Goal: Complete application form

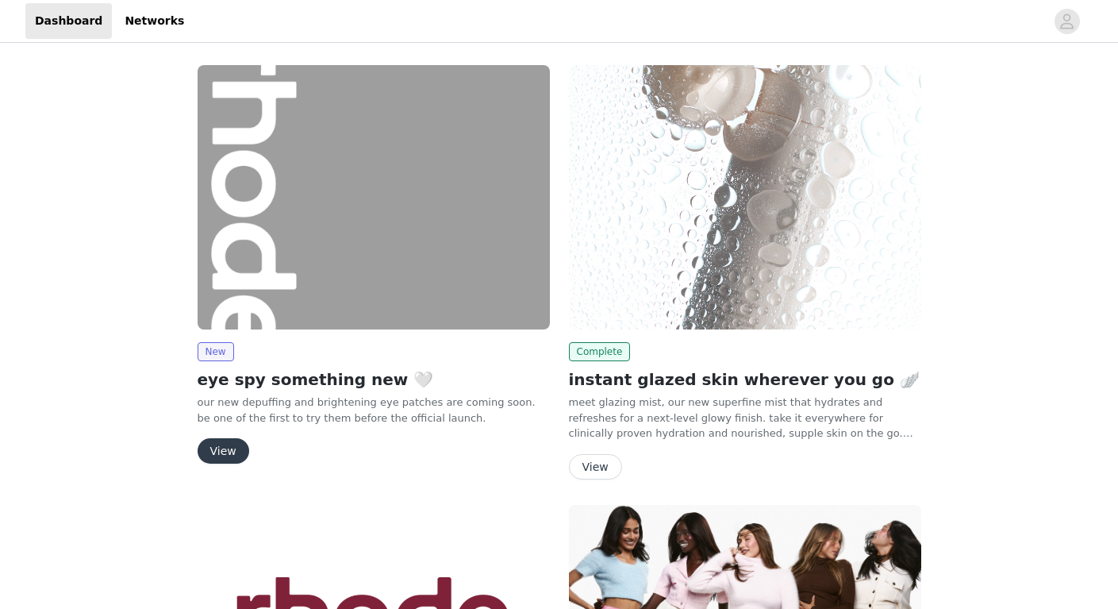
scroll to position [2, 0]
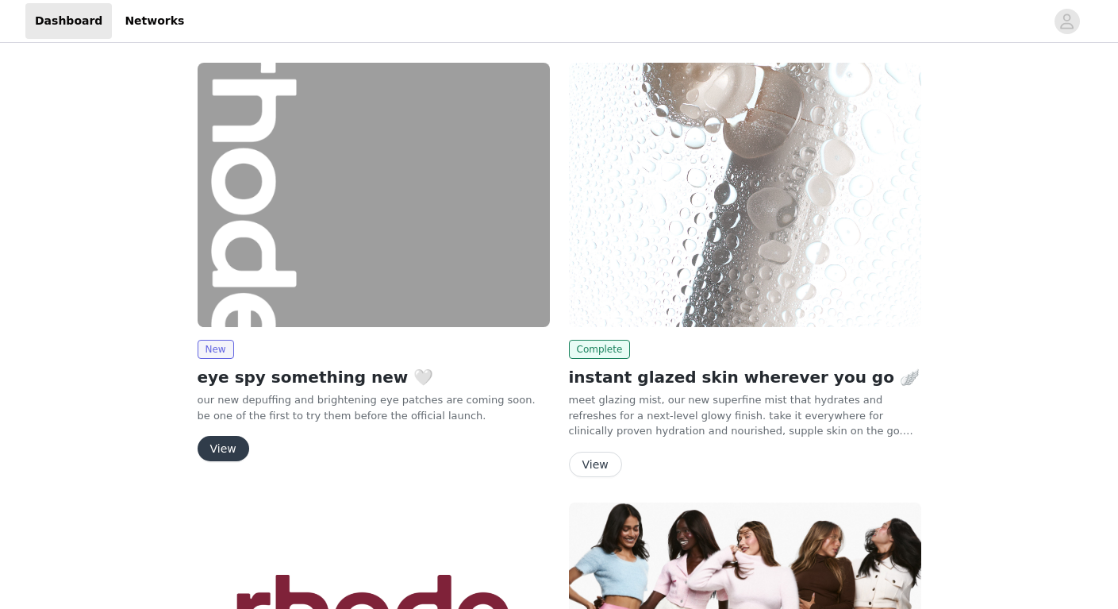
click at [222, 448] on button "View" at bounding box center [224, 448] width 52 height 25
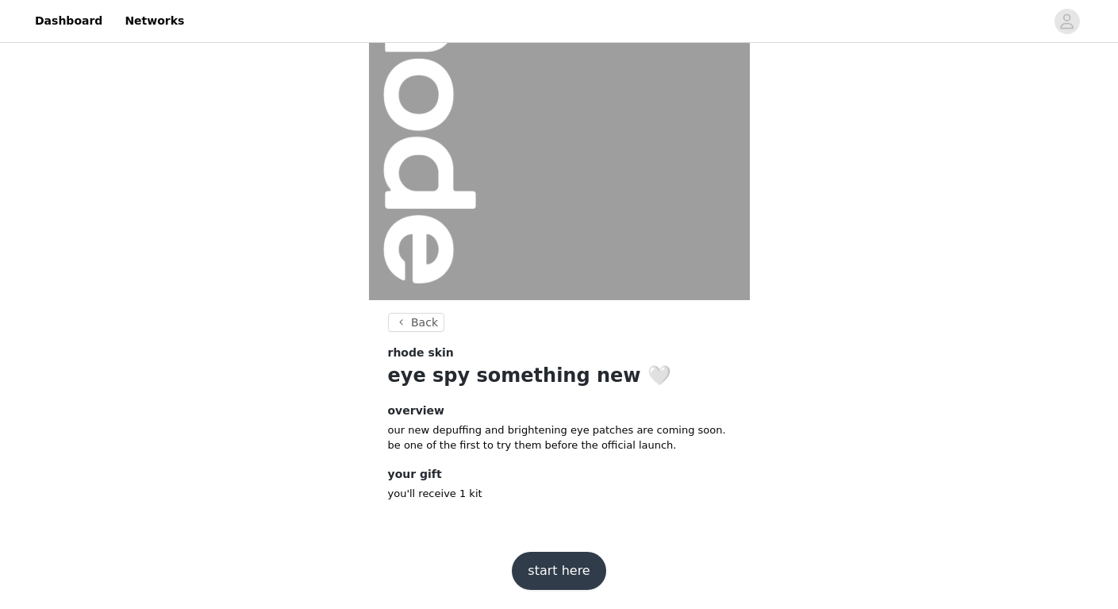
scroll to position [127, 0]
click at [566, 563] on button "start here" at bounding box center [559, 571] width 94 height 38
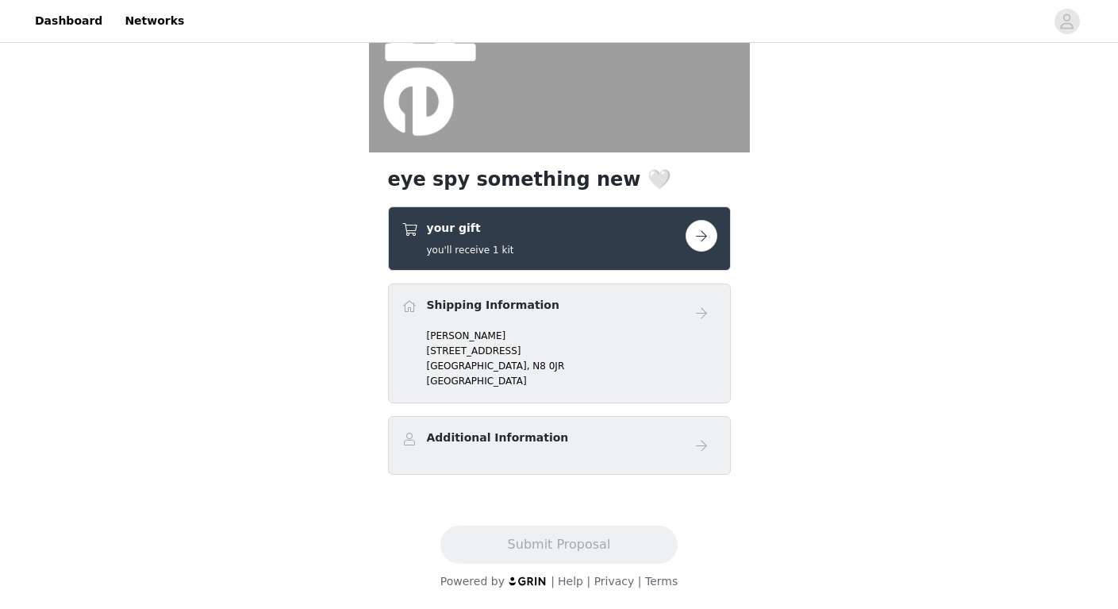
scroll to position [275, 0]
click at [704, 232] on button "button" at bounding box center [701, 236] width 32 height 32
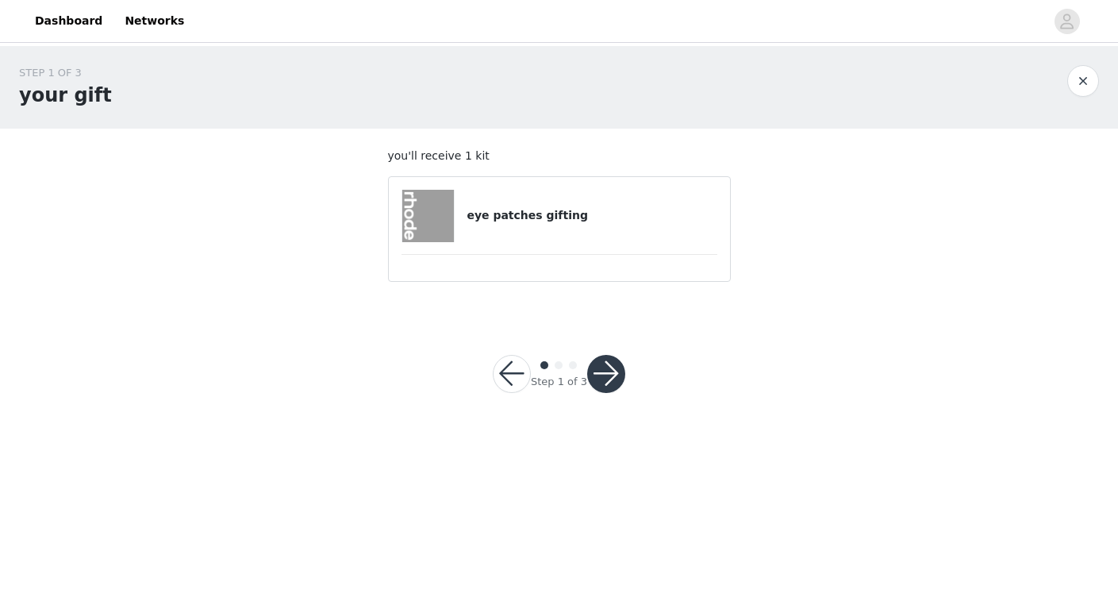
click at [610, 382] on button "button" at bounding box center [606, 374] width 38 height 38
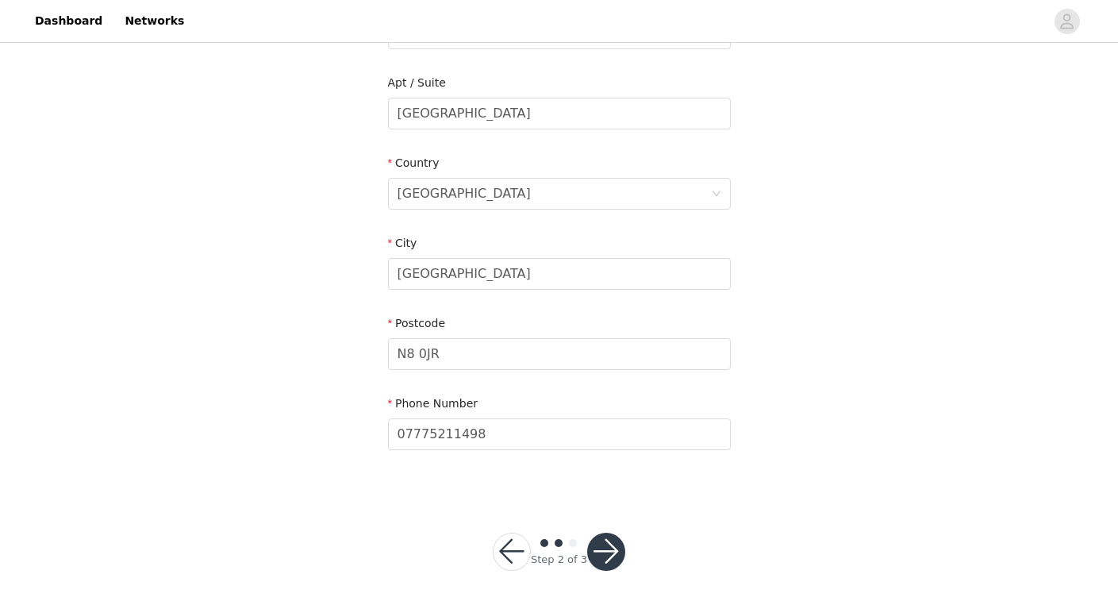
scroll to position [393, 0]
click at [608, 547] on button "button" at bounding box center [606, 552] width 38 height 38
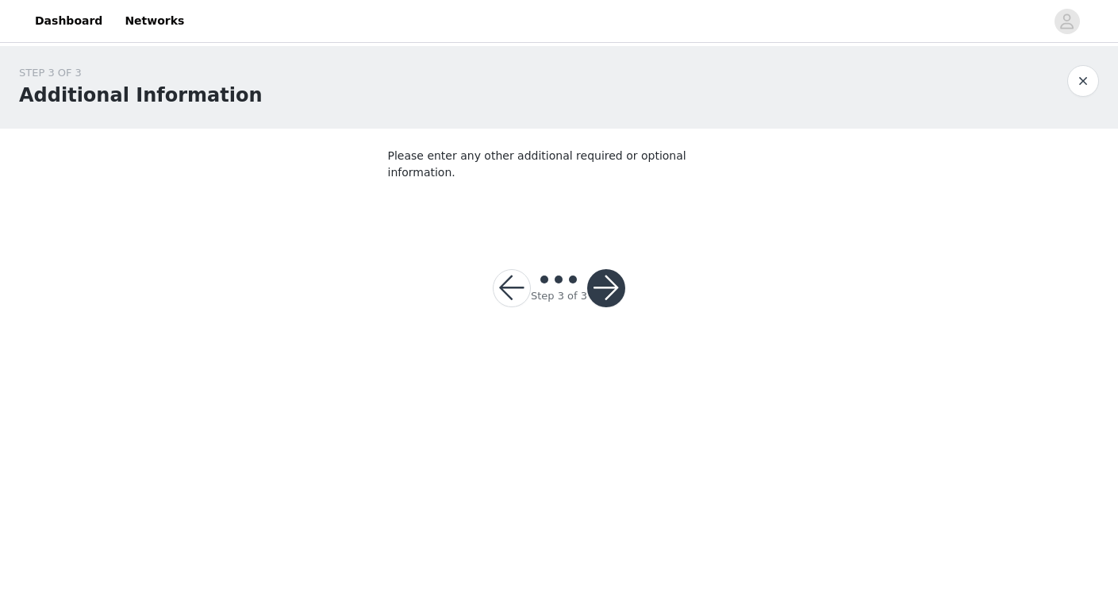
click at [566, 211] on section "Please enter any other additional required or optional information." at bounding box center [559, 180] width 381 height 102
click at [610, 269] on button "button" at bounding box center [606, 288] width 38 height 38
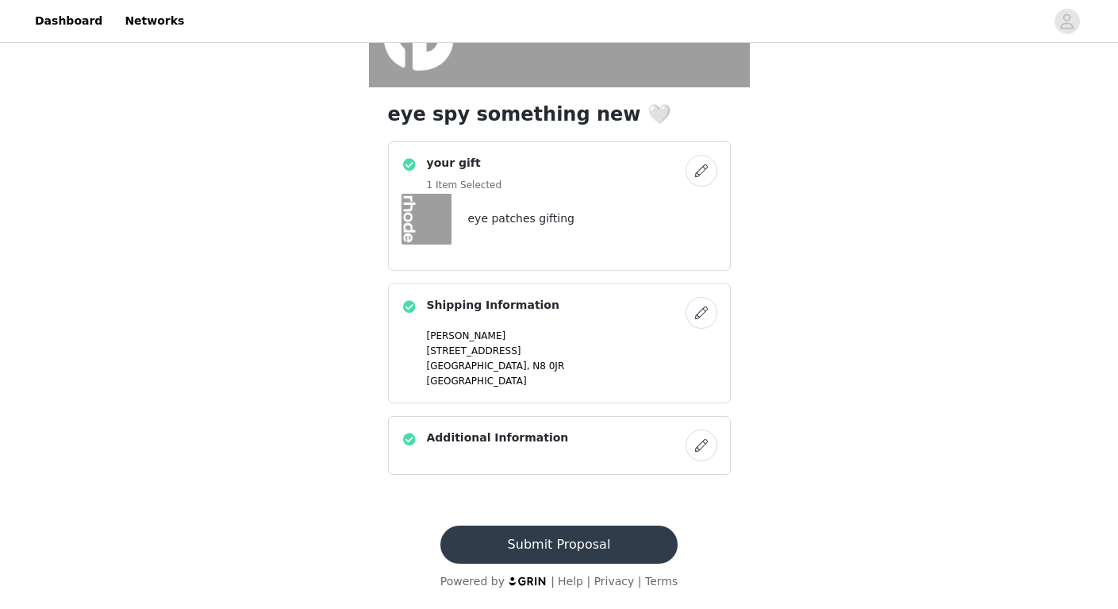
scroll to position [340, 0]
click at [556, 542] on button "Submit Proposal" at bounding box center [558, 544] width 237 height 38
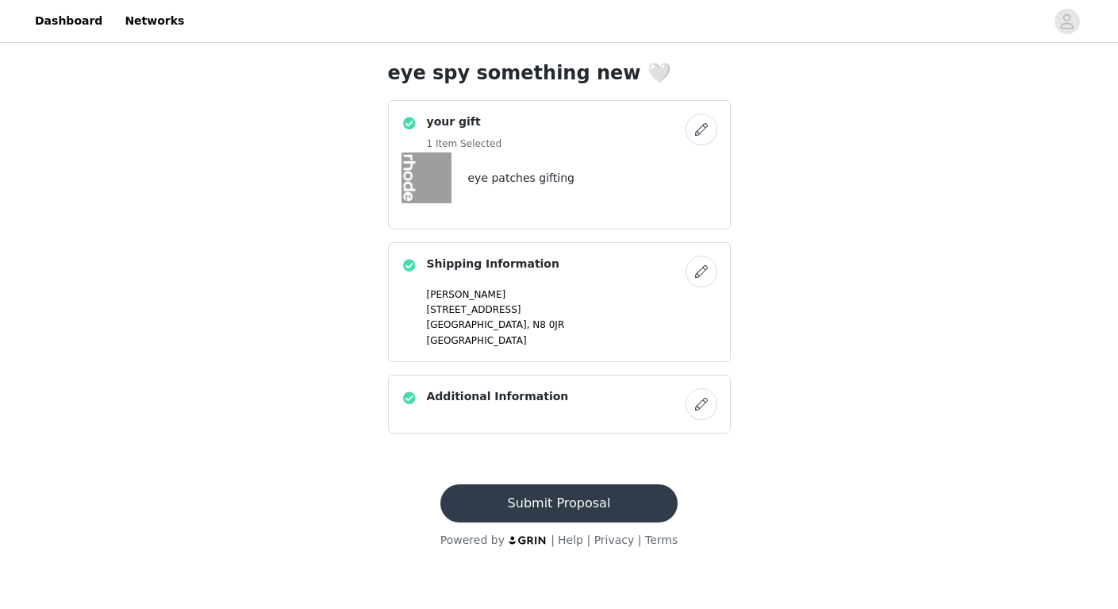
scroll to position [0, 0]
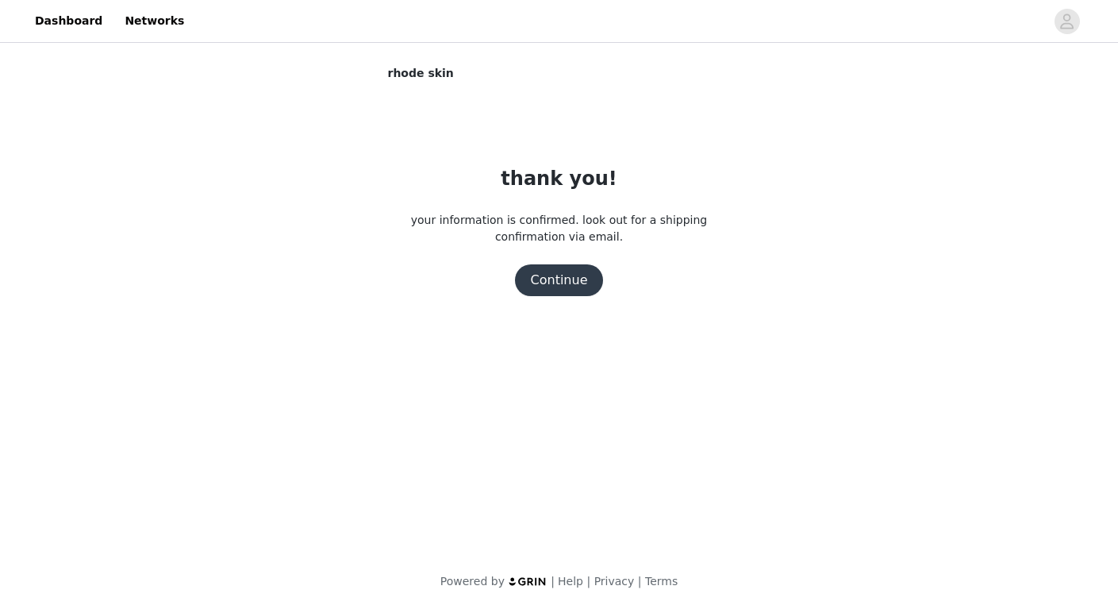
click at [563, 272] on button "Continue" at bounding box center [559, 280] width 89 height 32
